Goal: Check status: Check status

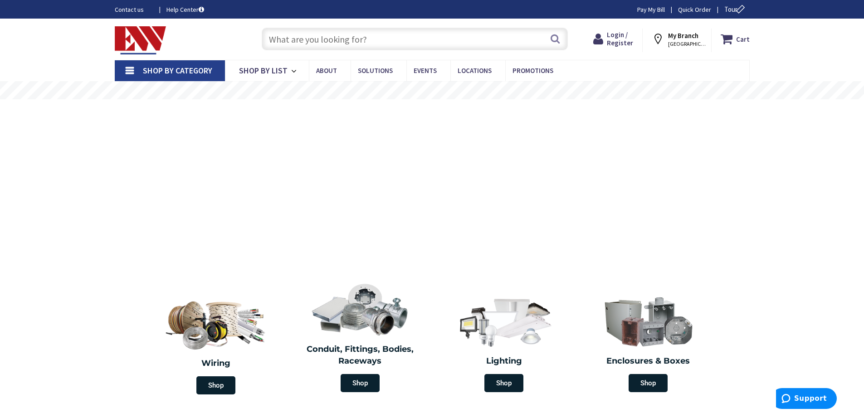
click at [322, 39] on input "text" at bounding box center [415, 39] width 306 height 23
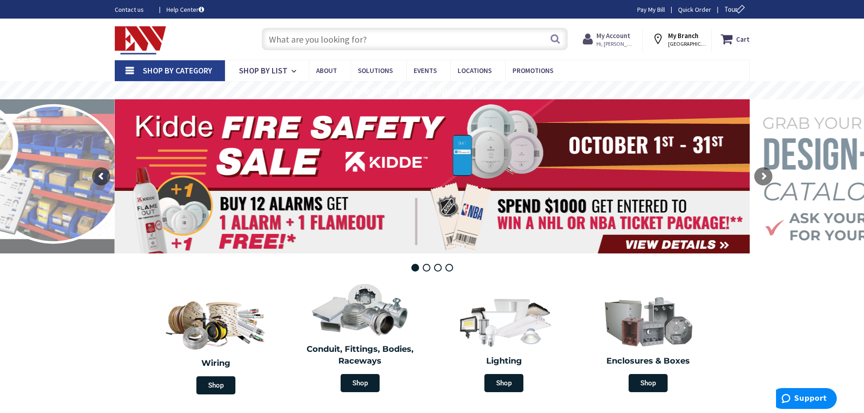
click at [616, 34] on strong "My Account" at bounding box center [614, 35] width 34 height 9
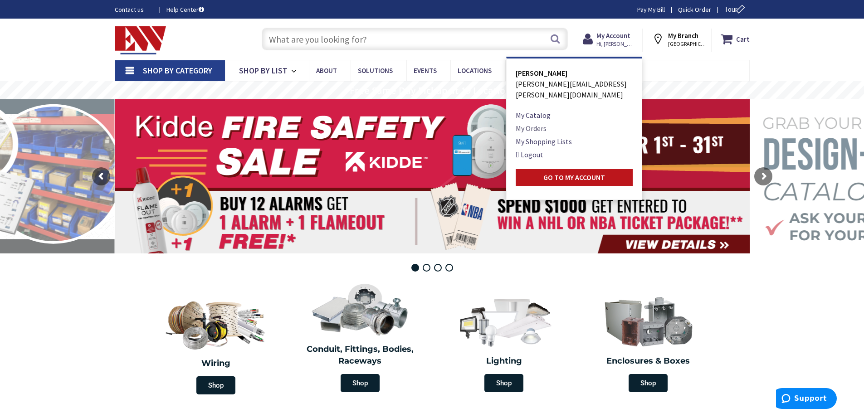
click at [541, 123] on link "My Orders" at bounding box center [531, 128] width 31 height 11
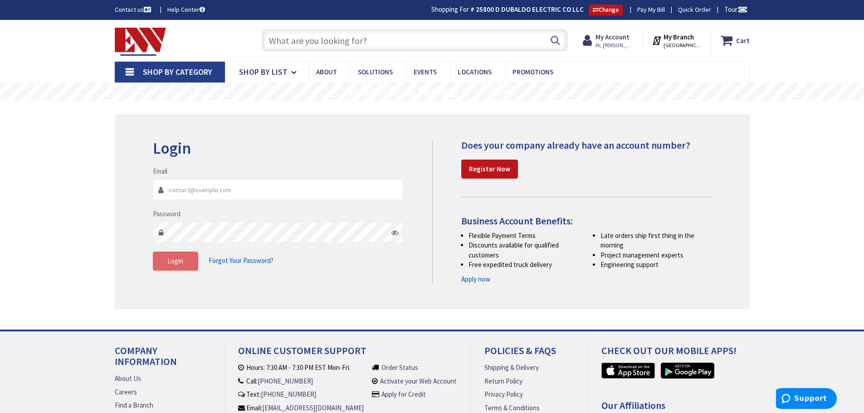
type input "[PERSON_NAME][EMAIL_ADDRESS][PERSON_NAME][DOMAIN_NAME]"
click at [176, 262] on span "Login" at bounding box center [175, 261] width 16 height 9
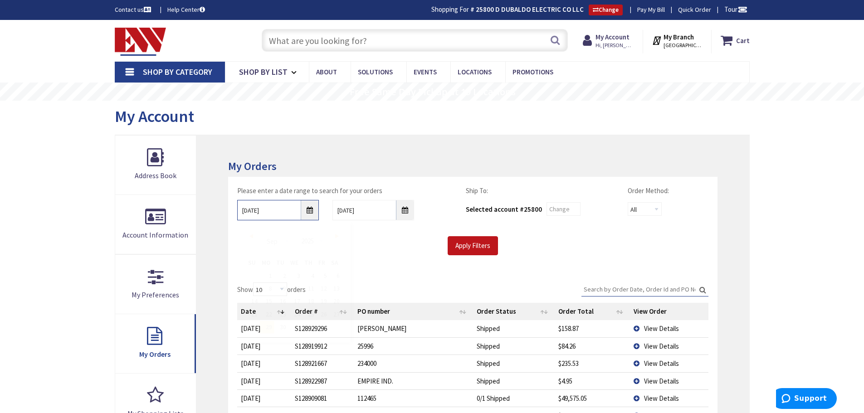
click at [308, 210] on input "9/29/2025" at bounding box center [278, 210] width 82 height 20
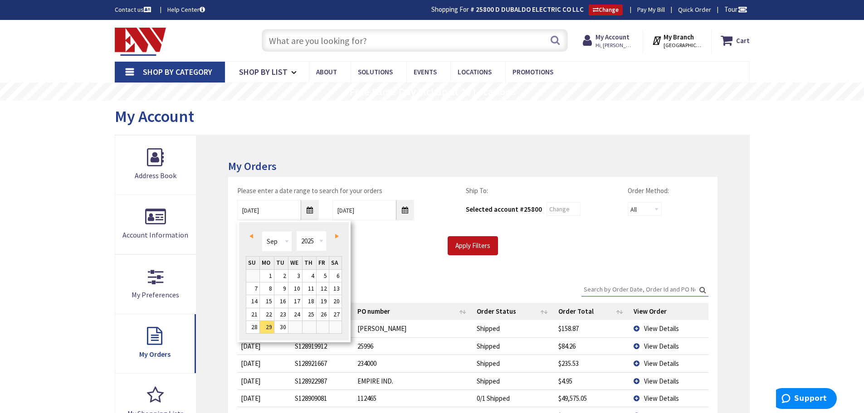
click at [251, 235] on span "Prev" at bounding box center [251, 236] width 4 height 5
click at [319, 276] on link "1" at bounding box center [323, 276] width 12 height 12
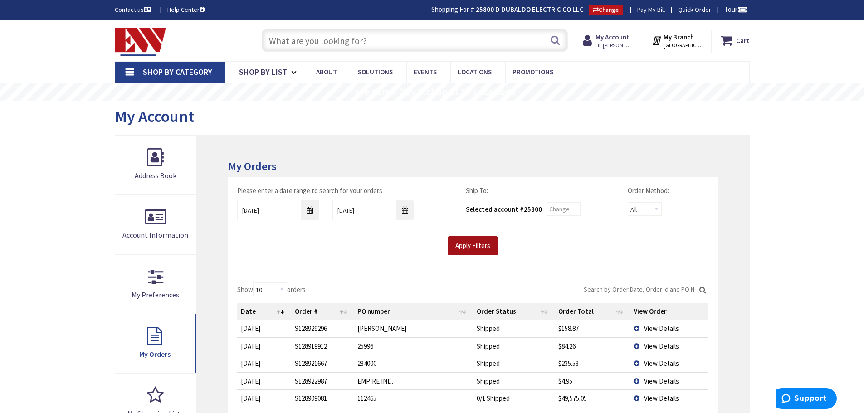
click at [469, 246] on input "Apply Filters" at bounding box center [473, 245] width 50 height 19
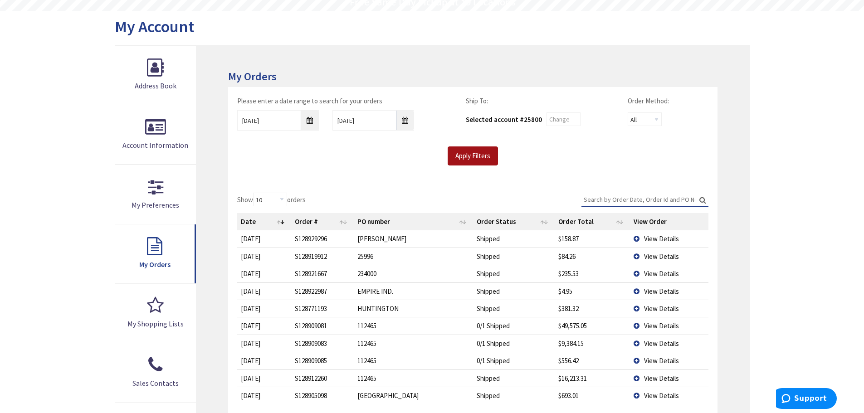
scroll to position [136, 0]
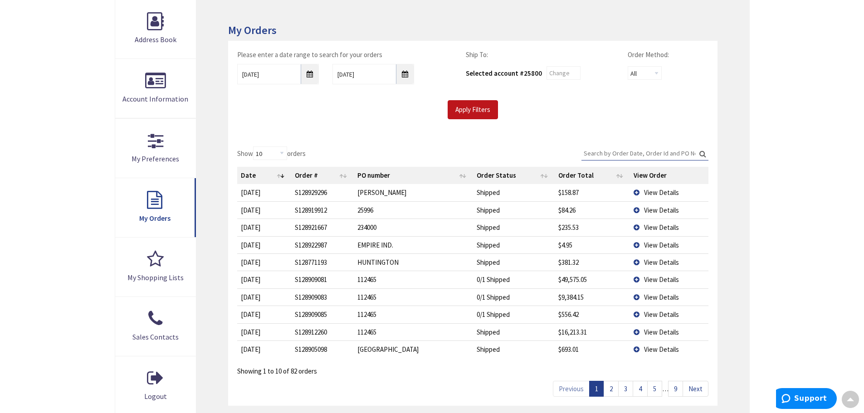
click at [611, 384] on link "2" at bounding box center [611, 389] width 15 height 16
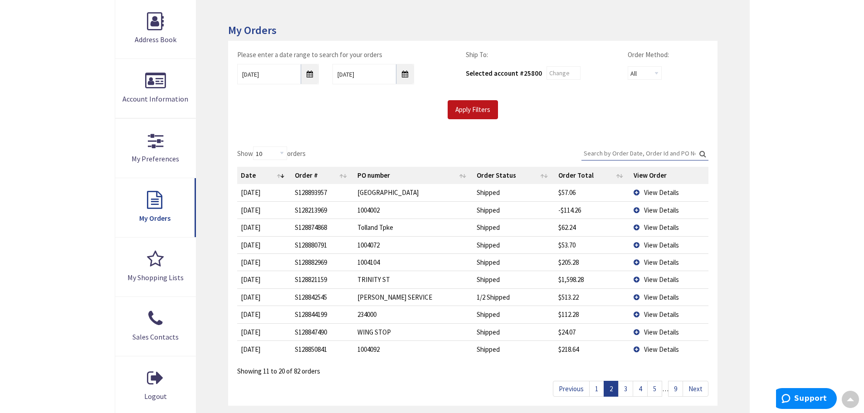
click at [624, 390] on link "3" at bounding box center [625, 389] width 15 height 16
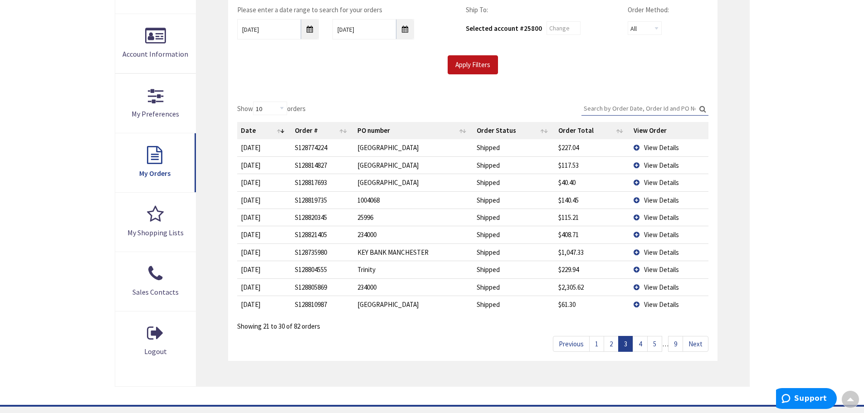
scroll to position [181, 0]
click at [653, 251] on span "View Details" at bounding box center [661, 252] width 35 height 9
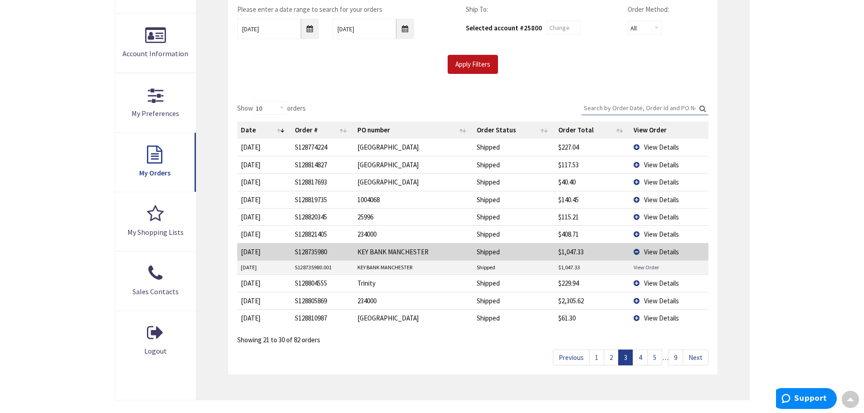
click at [641, 269] on link "View Order" at bounding box center [646, 268] width 25 height 8
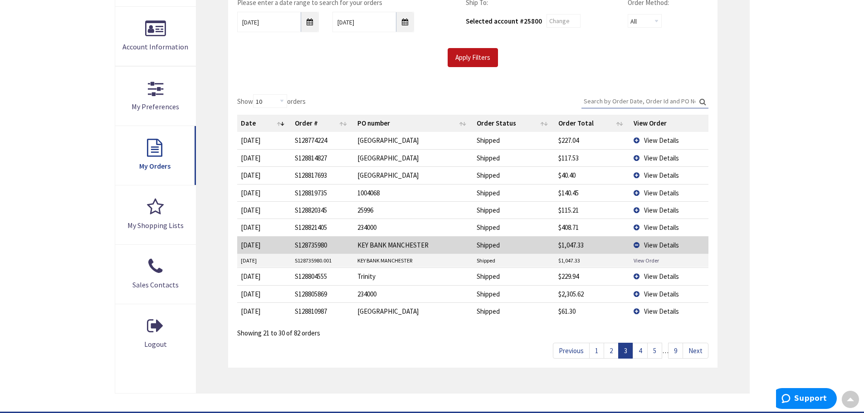
scroll to position [272, 0]
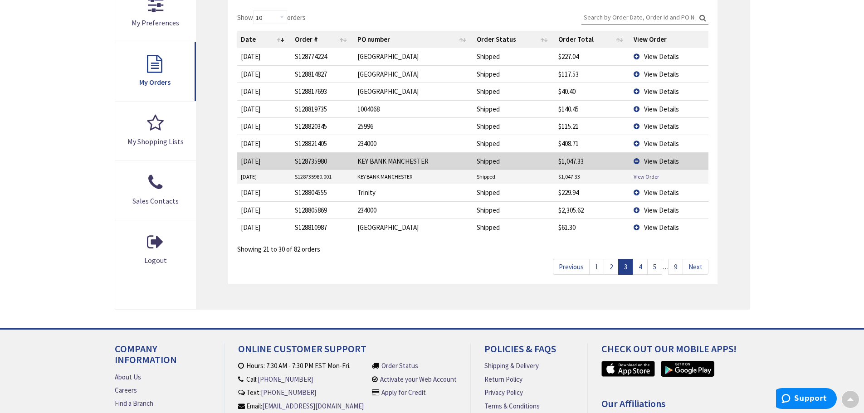
click at [639, 273] on link "4" at bounding box center [640, 267] width 15 height 16
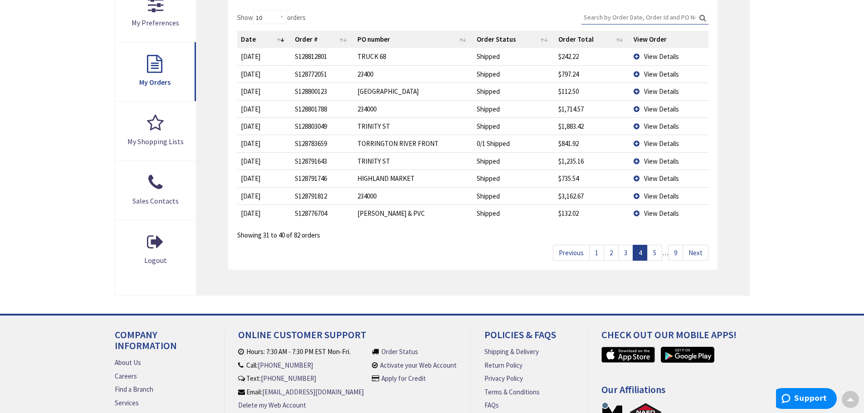
click at [653, 252] on link "5" at bounding box center [654, 253] width 15 height 16
click at [656, 255] on link "6" at bounding box center [654, 253] width 15 height 16
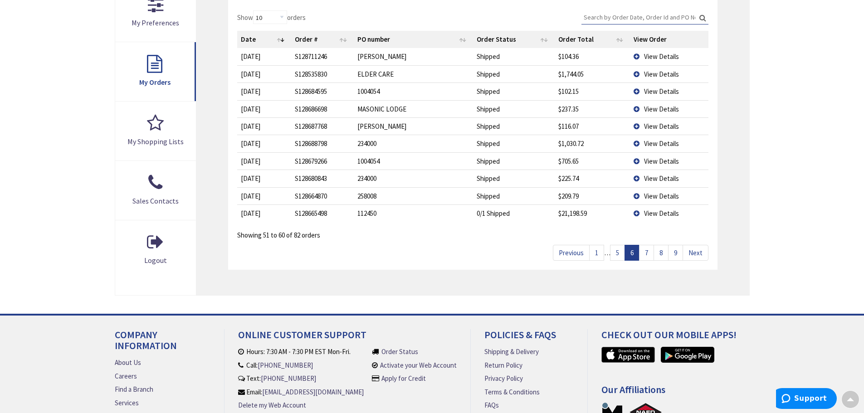
click at [644, 251] on link "7" at bounding box center [646, 253] width 15 height 16
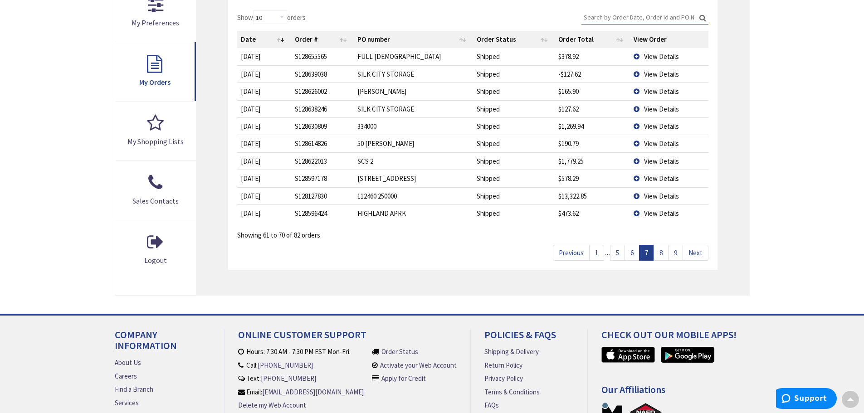
click at [661, 251] on link "8" at bounding box center [661, 253] width 15 height 16
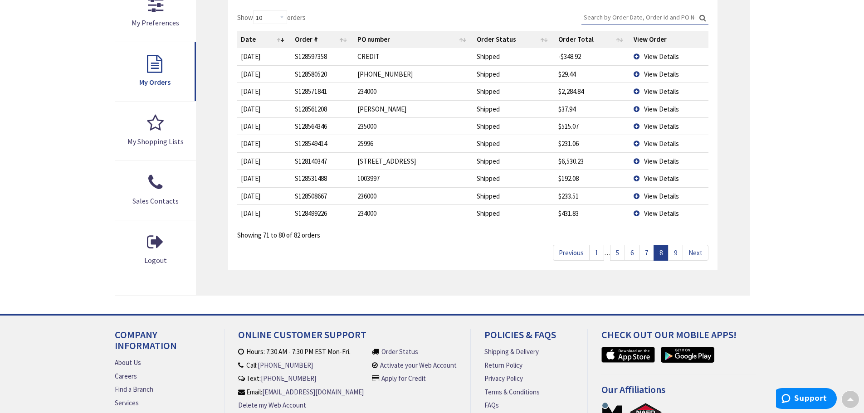
click at [672, 257] on link "9" at bounding box center [675, 253] width 15 height 16
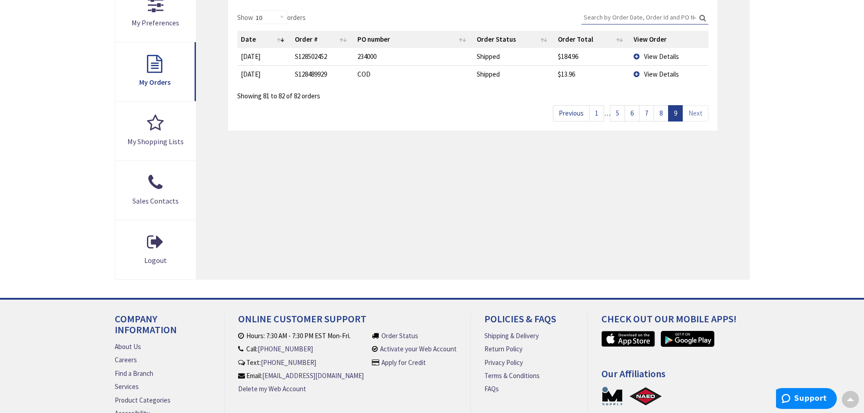
click at [700, 116] on link "Next" at bounding box center [696, 113] width 26 height 16
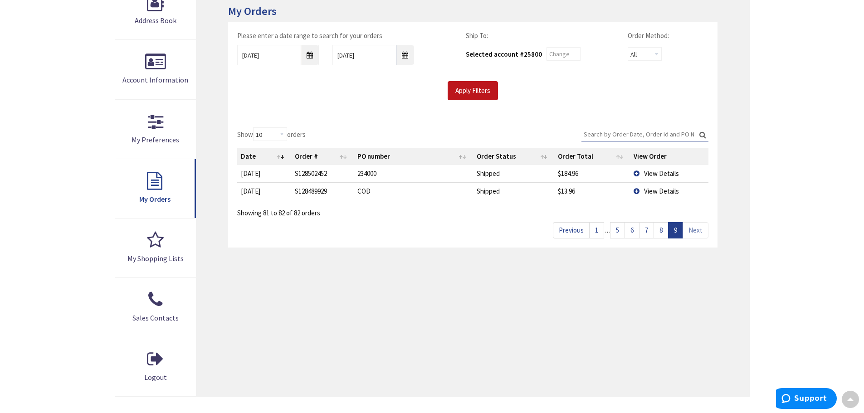
scroll to position [63, 0]
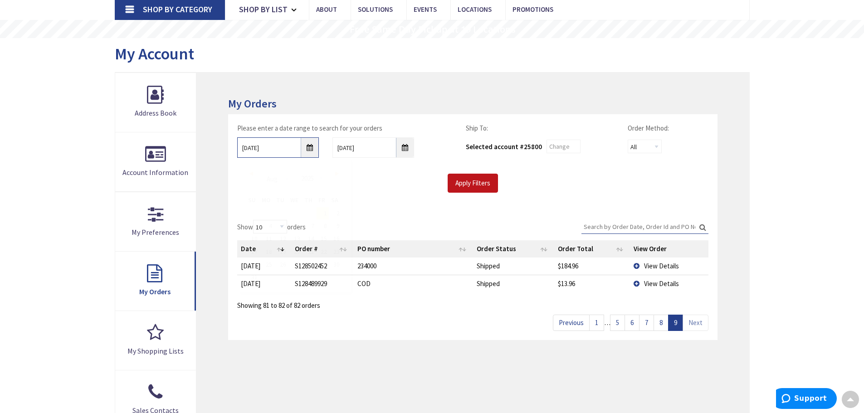
click at [309, 148] on input "08/01/2025" at bounding box center [278, 147] width 82 height 20
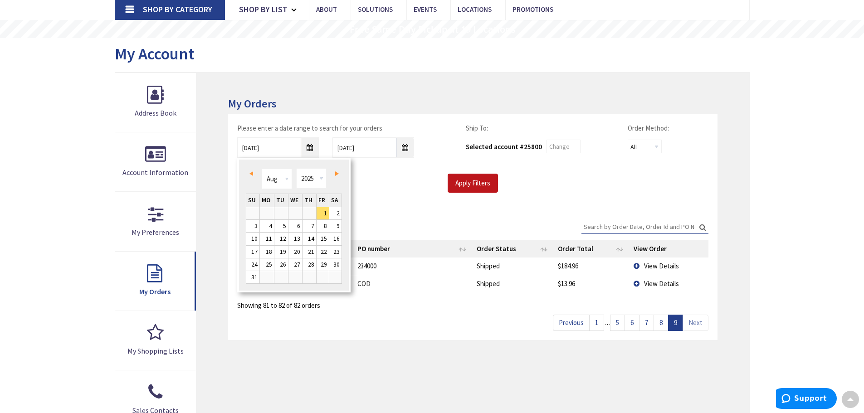
click at [254, 171] on link "Prev" at bounding box center [253, 173] width 12 height 12
click at [253, 210] on link "1" at bounding box center [252, 213] width 13 height 12
type input "06/01/2025"
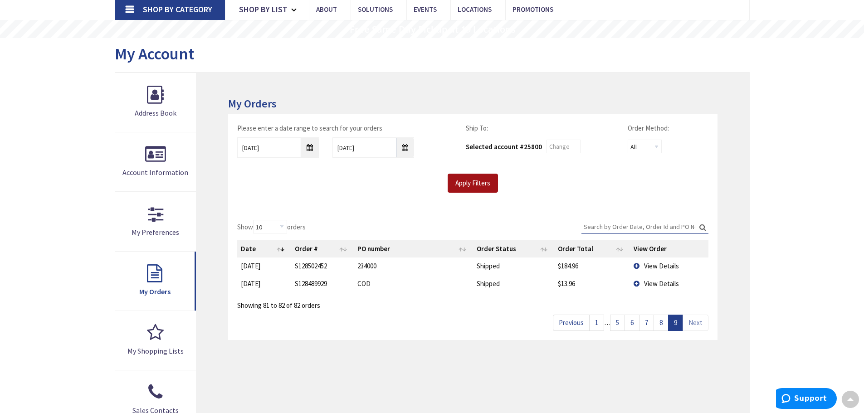
click at [473, 180] on input "Apply Filters" at bounding box center [473, 183] width 50 height 19
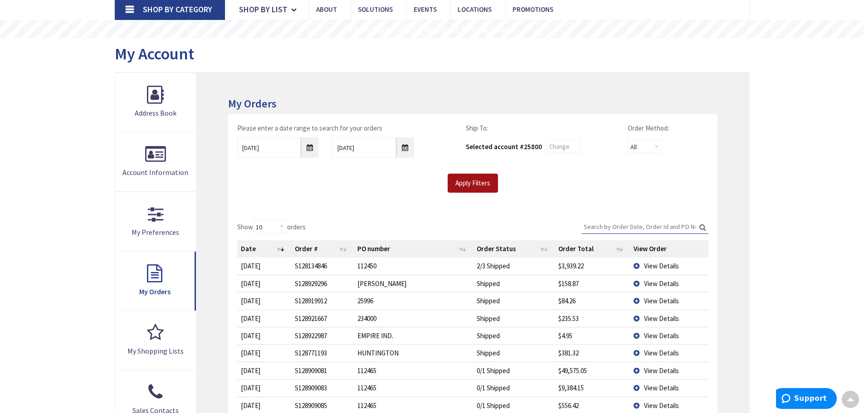
scroll to position [289, 0]
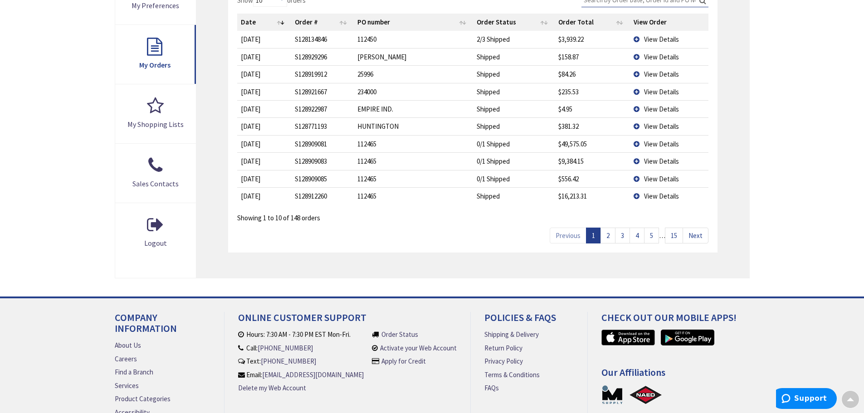
click at [653, 235] on link "5" at bounding box center [651, 236] width 15 height 16
click at [653, 235] on link "6" at bounding box center [651, 236] width 15 height 16
click at [649, 236] on link "7" at bounding box center [651, 236] width 15 height 16
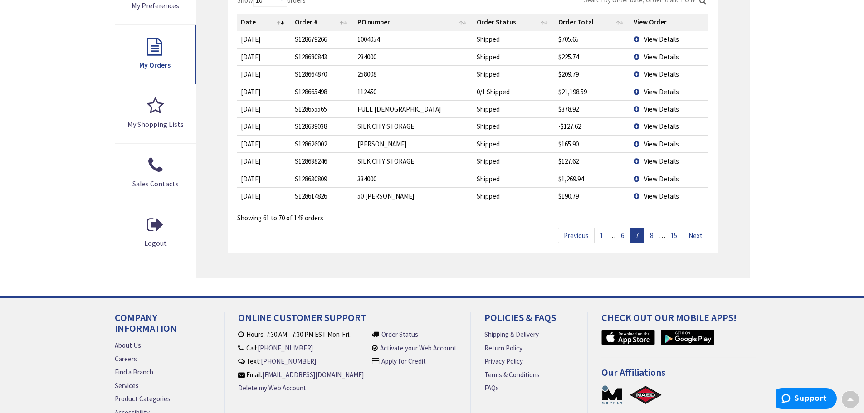
click at [651, 238] on link "8" at bounding box center [651, 236] width 15 height 16
click at [651, 238] on link "9" at bounding box center [651, 236] width 15 height 16
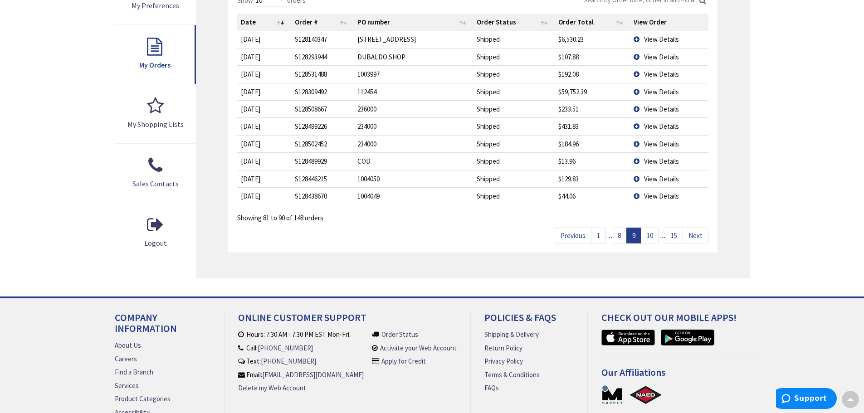
click at [651, 238] on link "10" at bounding box center [650, 236] width 18 height 16
click at [651, 238] on link "11" at bounding box center [650, 236] width 18 height 16
click at [664, 196] on span "View Details" at bounding box center [661, 196] width 35 height 9
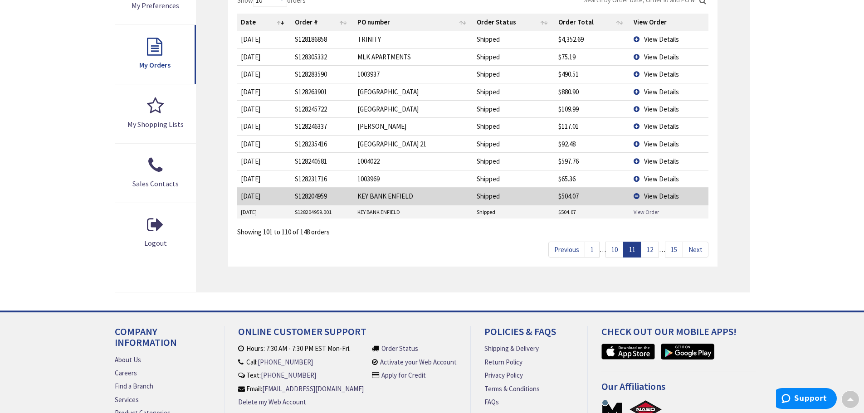
click at [646, 211] on link "View Order" at bounding box center [646, 212] width 25 height 8
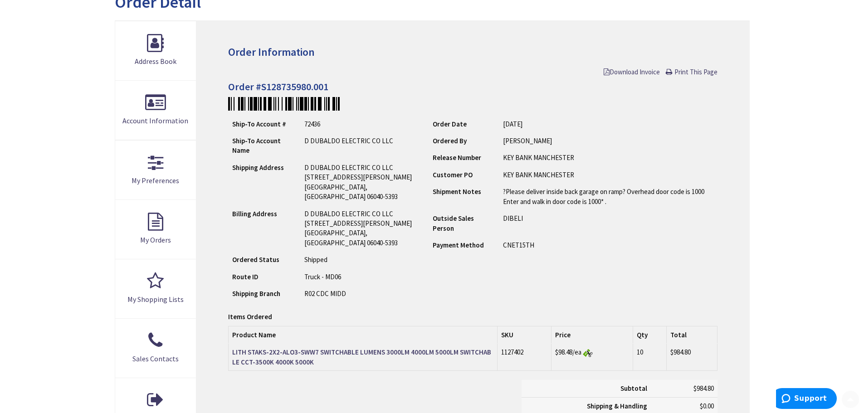
scroll to position [181, 0]
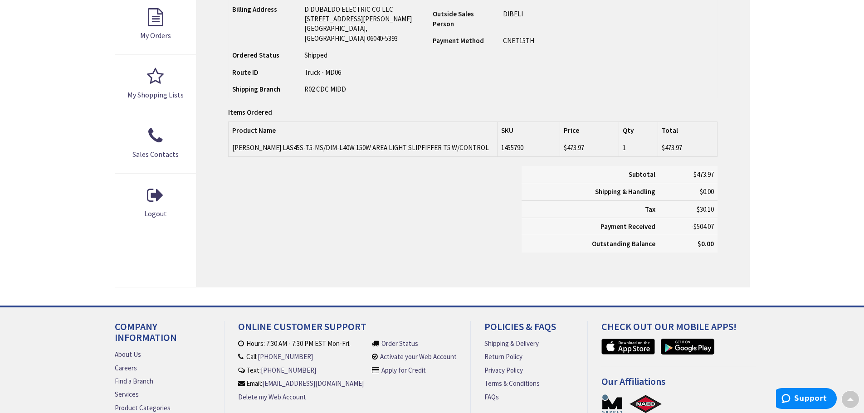
scroll to position [319, 0]
